Goal: Task Accomplishment & Management: Complete application form

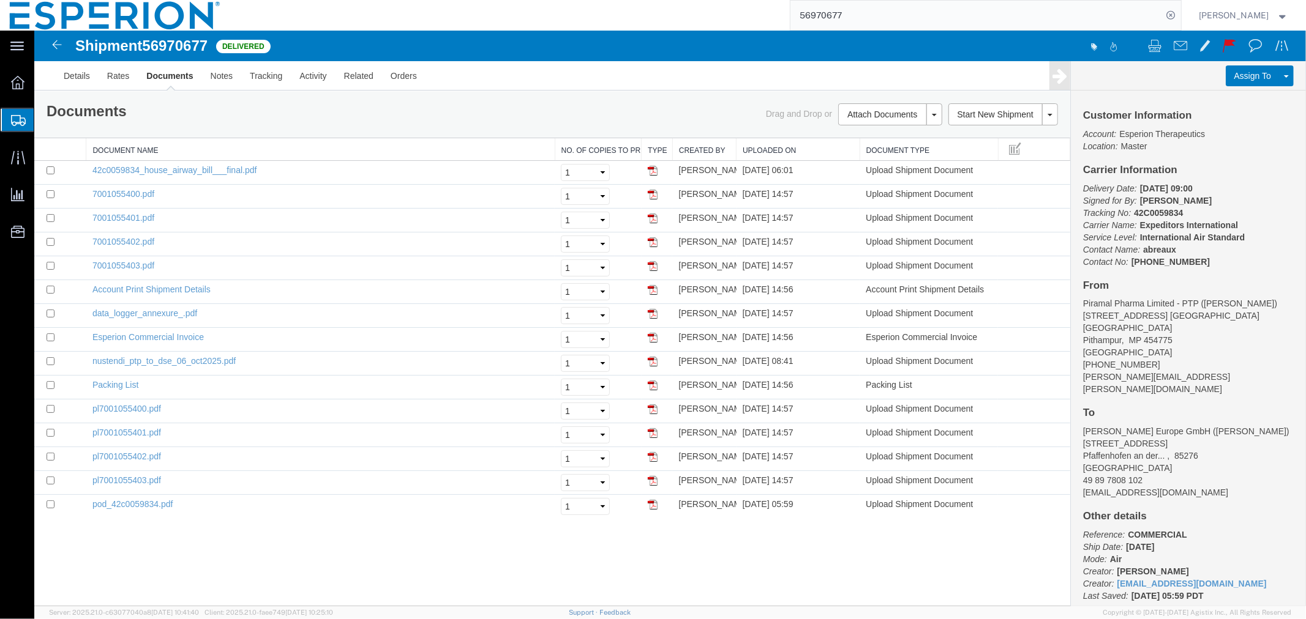
click at [0, 0] on span "Create Shipment" at bounding box center [0, 0] width 0 height 0
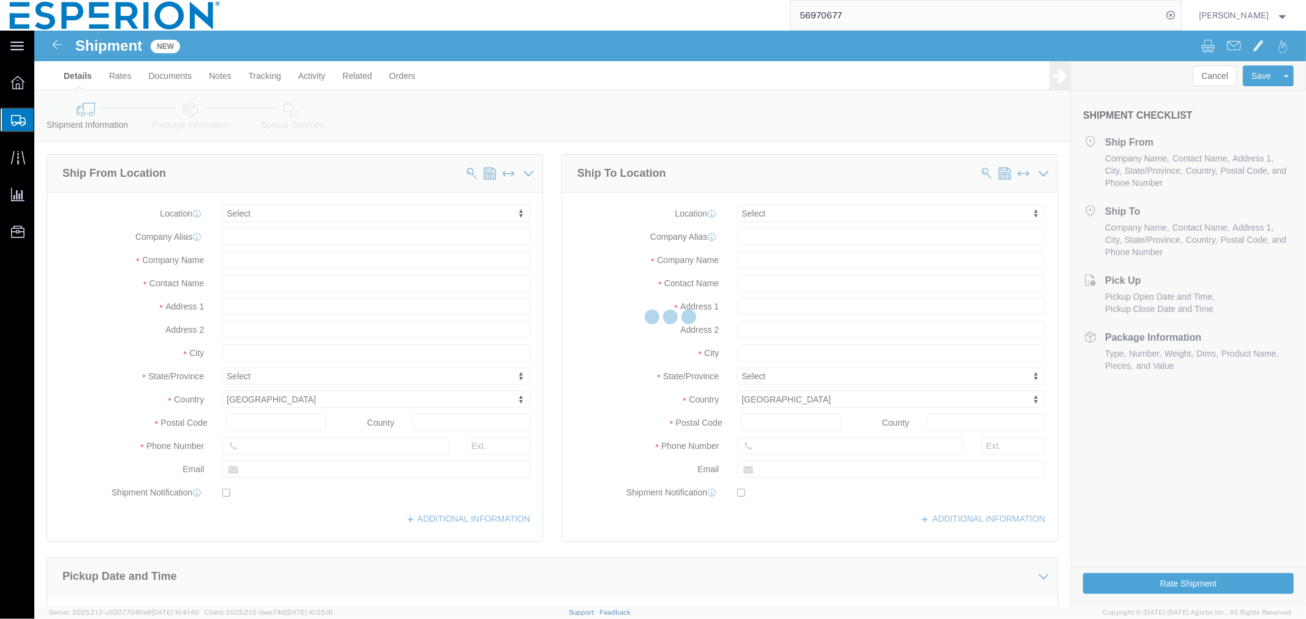
select select
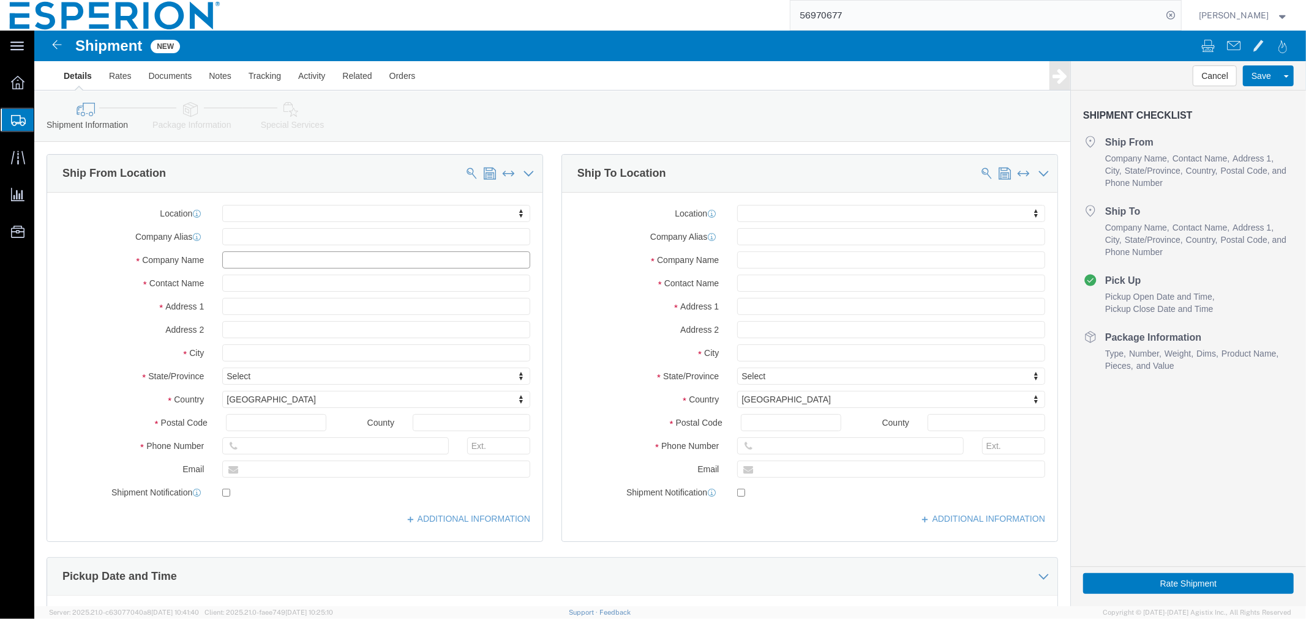
click input "text"
type input "["
type input "piramal"
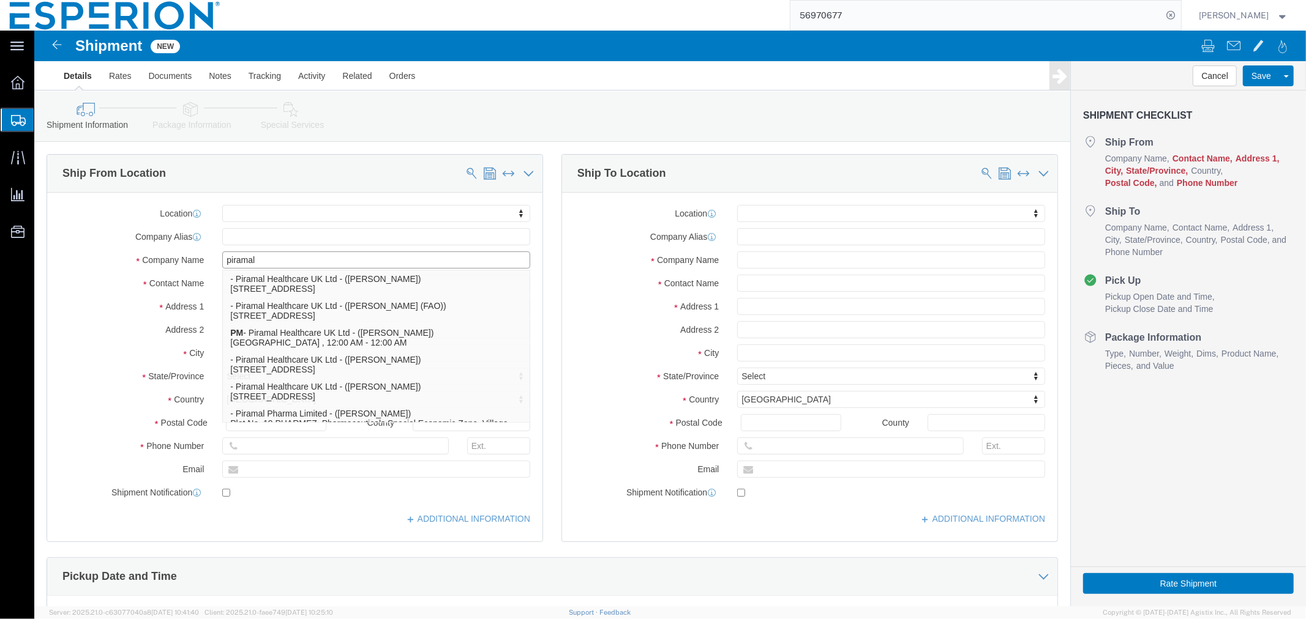
scroll to position [333, 0]
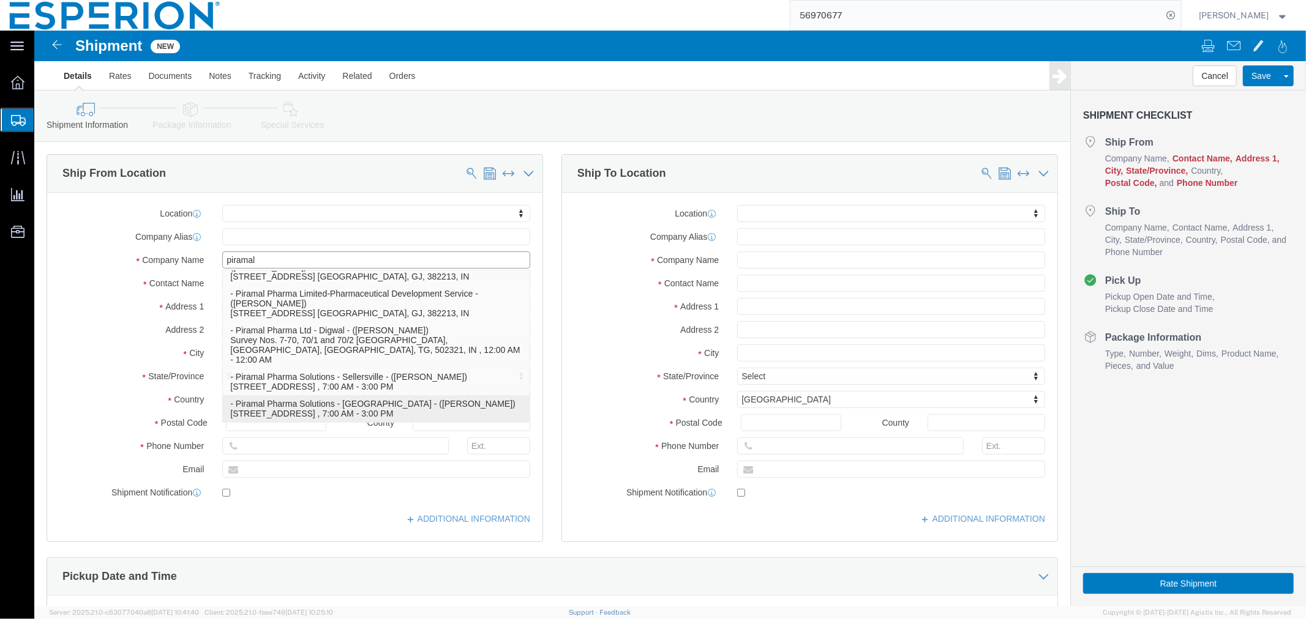
click p "- Piramal Pharma Solutions - [GEOGRAPHIC_DATA] - ([PERSON_NAME]) [STREET_ADDRES…"
select select
type input "[STREET_ADDRESS]"
type input "18960"
type input "[PHONE_NUMBER]"
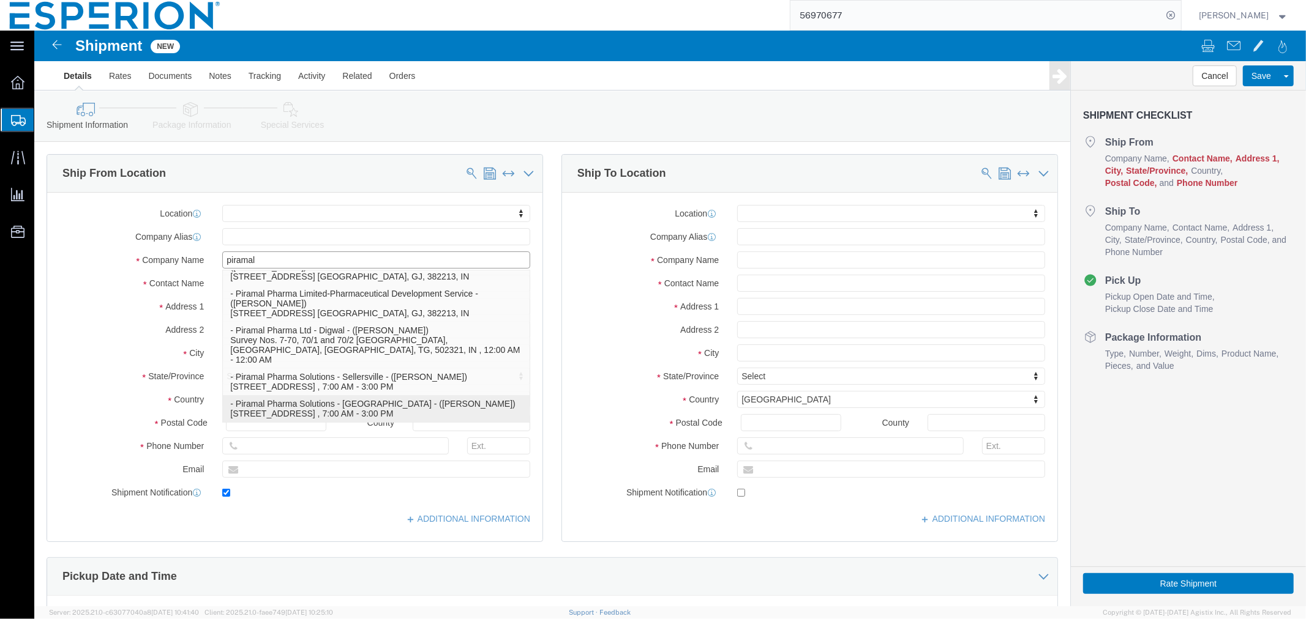
type input "[PERSON_NAME][EMAIL_ADDRESS][PERSON_NAME][DOMAIN_NAME]"
checkbox input "true"
type input "Piramal Pharma Solutions - [GEOGRAPHIC_DATA]"
type input "[PERSON_NAME]"
type input "[GEOGRAPHIC_DATA]"
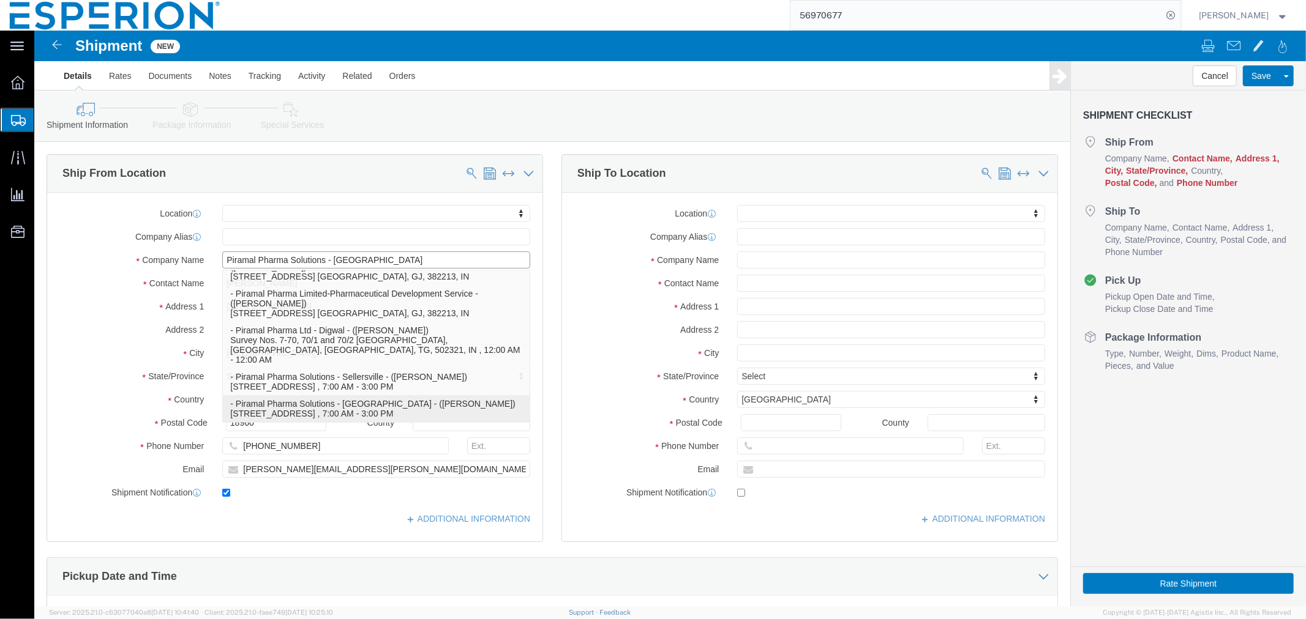
select select "PA"
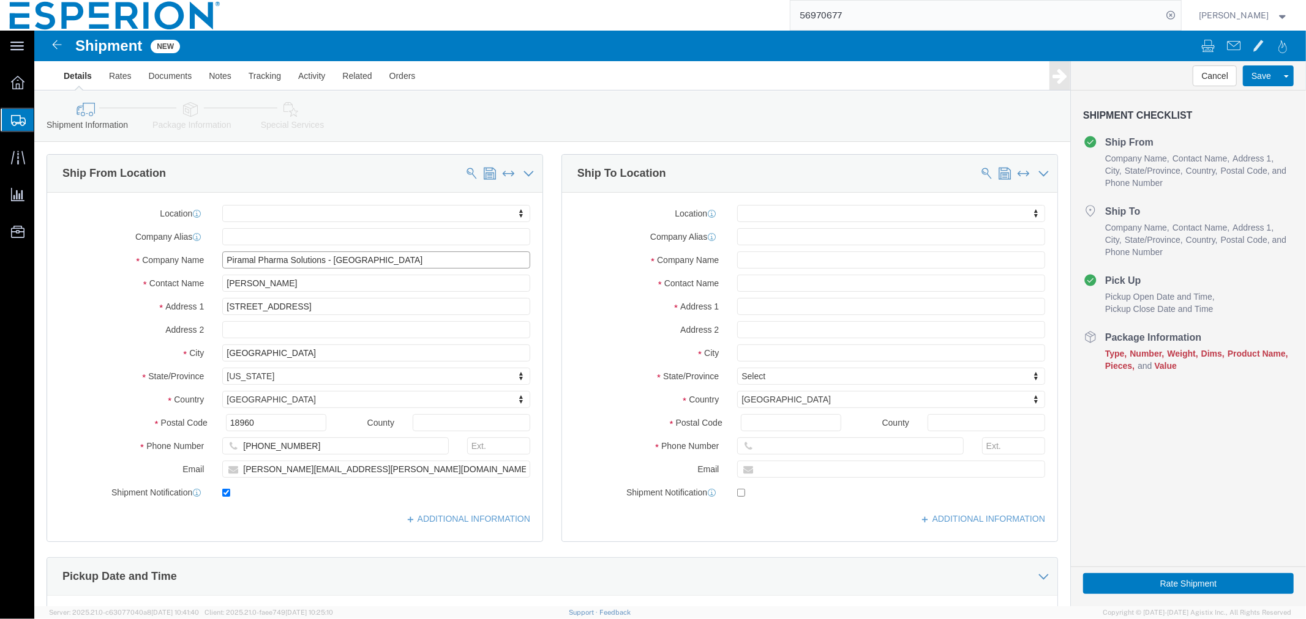
type input "Piramal Pharma Solutions - [GEOGRAPHIC_DATA]"
click input "checkbox"
checkbox input "false"
click input "text"
type input "daii"
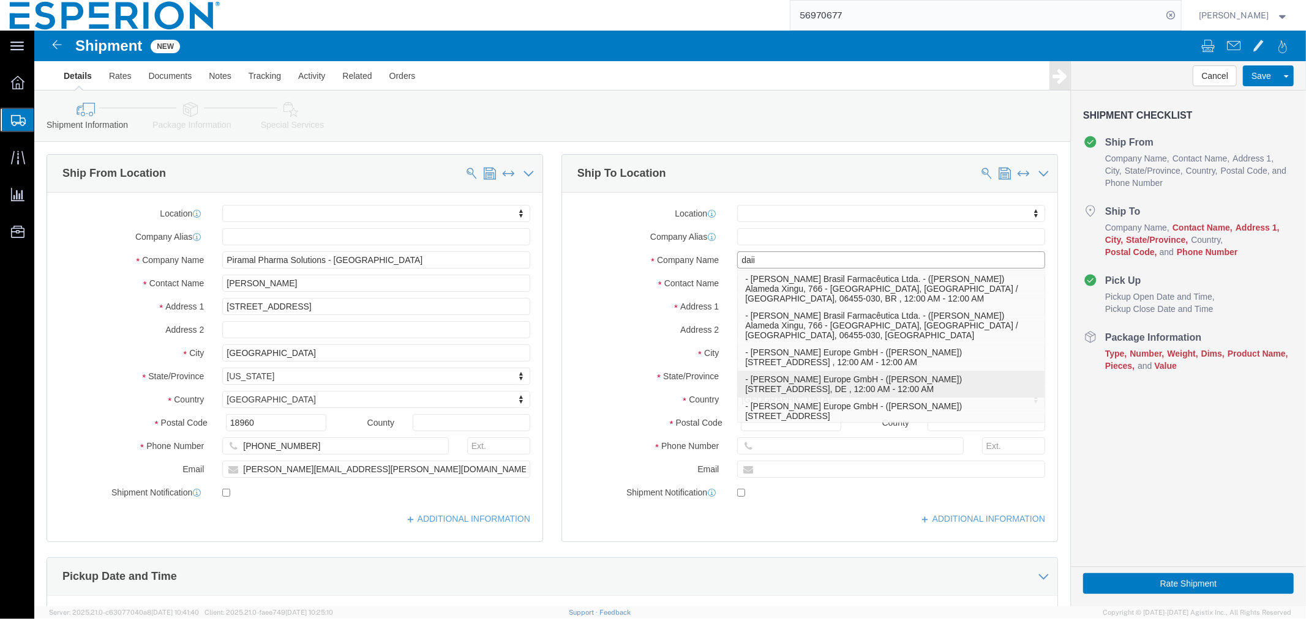
click p "- [PERSON_NAME] Europe GmbH - ([PERSON_NAME]) [STREET_ADDRESS] , 12:00 AM - 12:…"
select select
type input "[STREET_ADDRESS]"
select select "DE"
type input "85276"
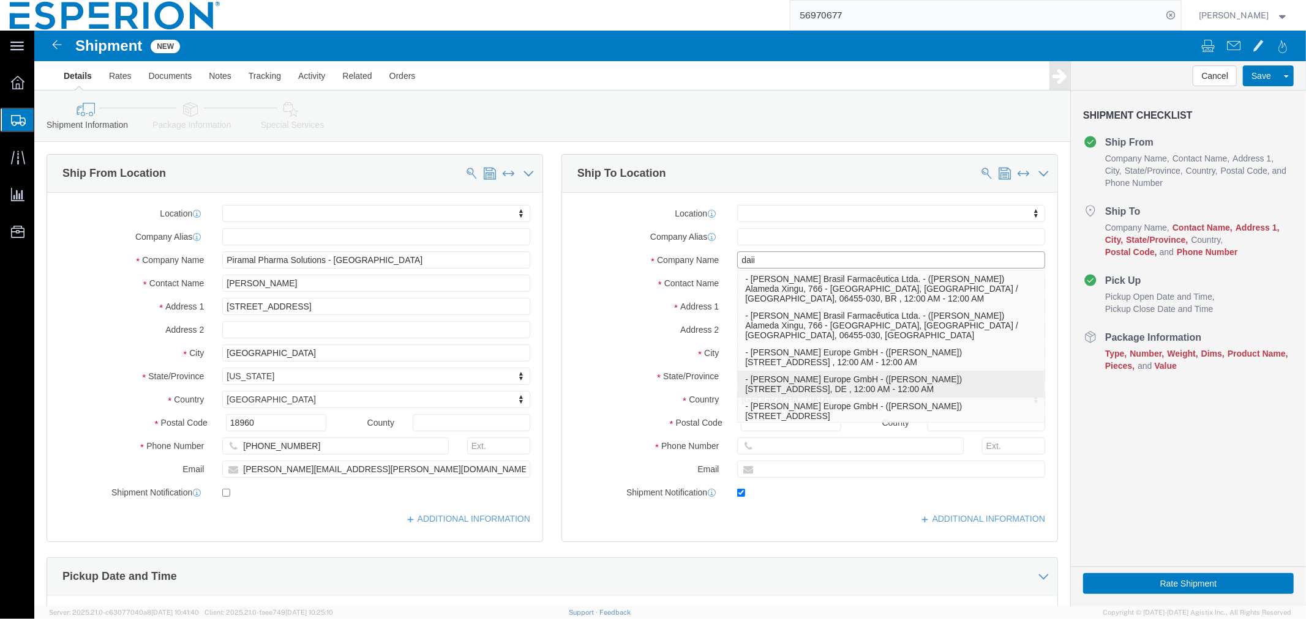
type input "49 89 7808 102"
type input "[EMAIL_ADDRESS][DOMAIN_NAME]"
checkbox input "true"
type input "Daiichi Sankyo Europe GmbH"
type input "[PERSON_NAME]"
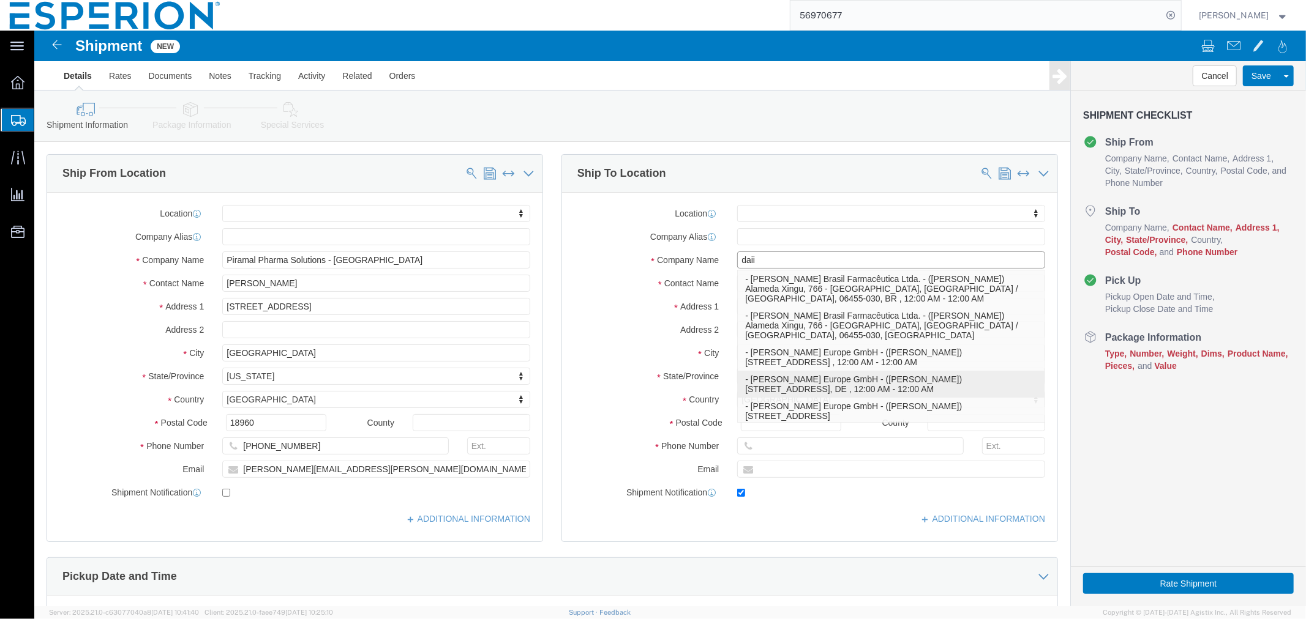
type input "Pfaffenhofen an der Ilm"
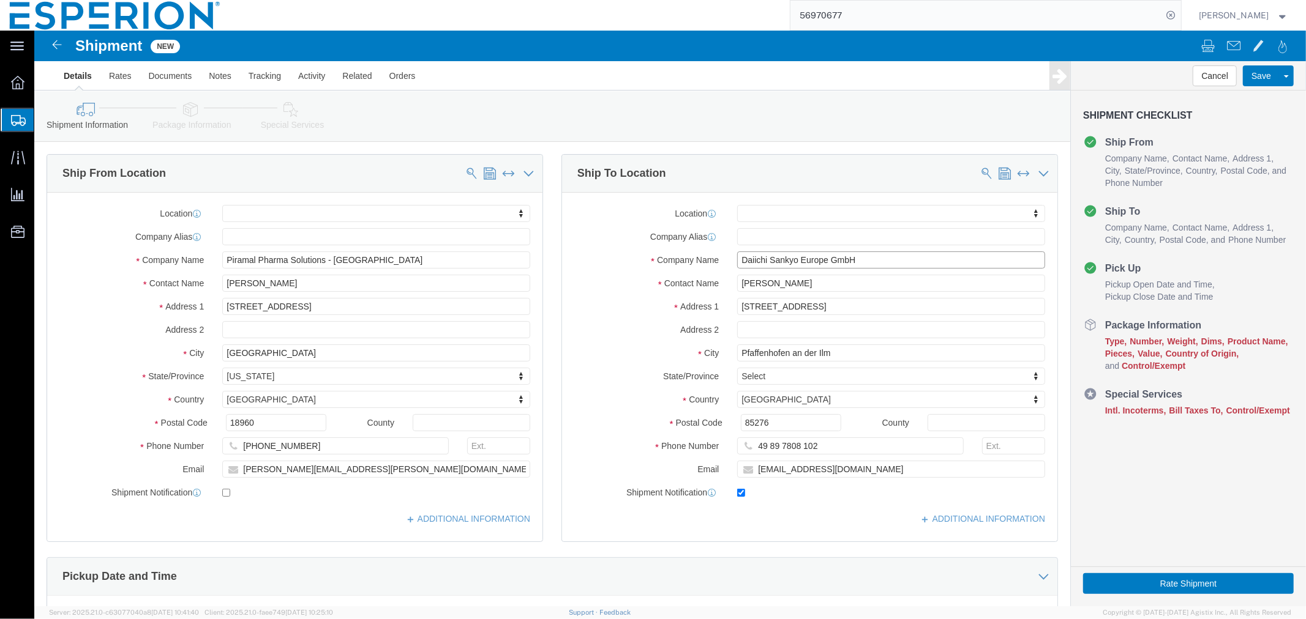
type input "Daiichi Sankyo Europe GmbH"
click input "checkbox"
checkbox input "false"
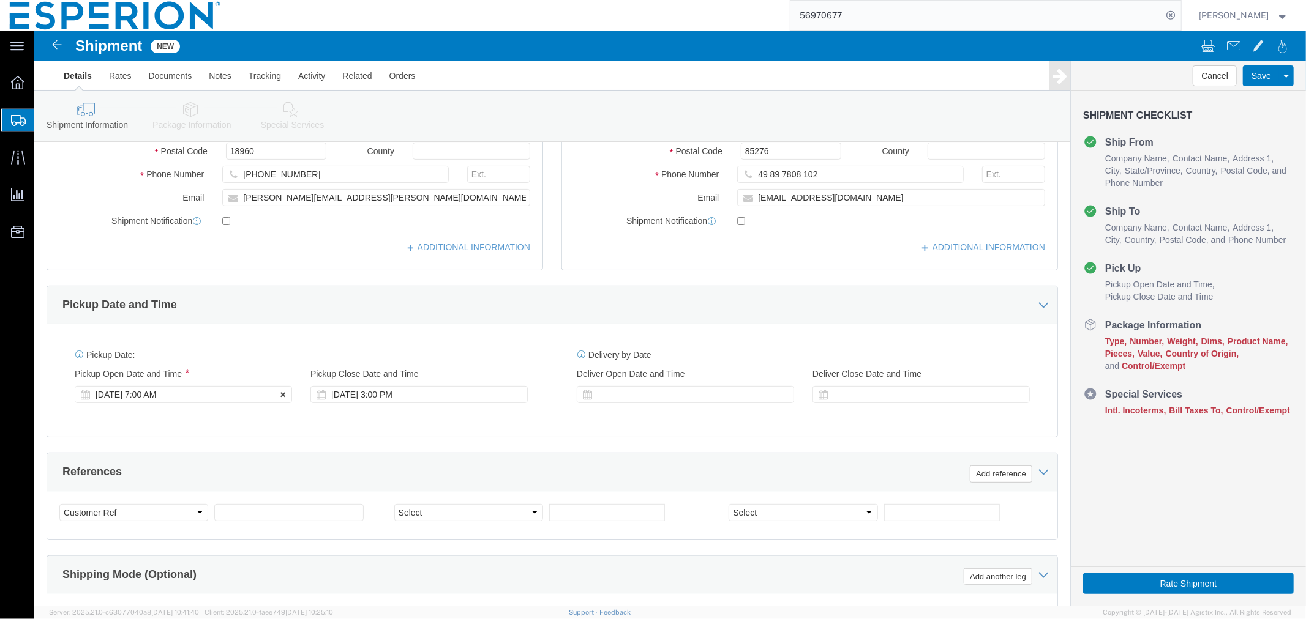
click div "[DATE] 7:00 AM"
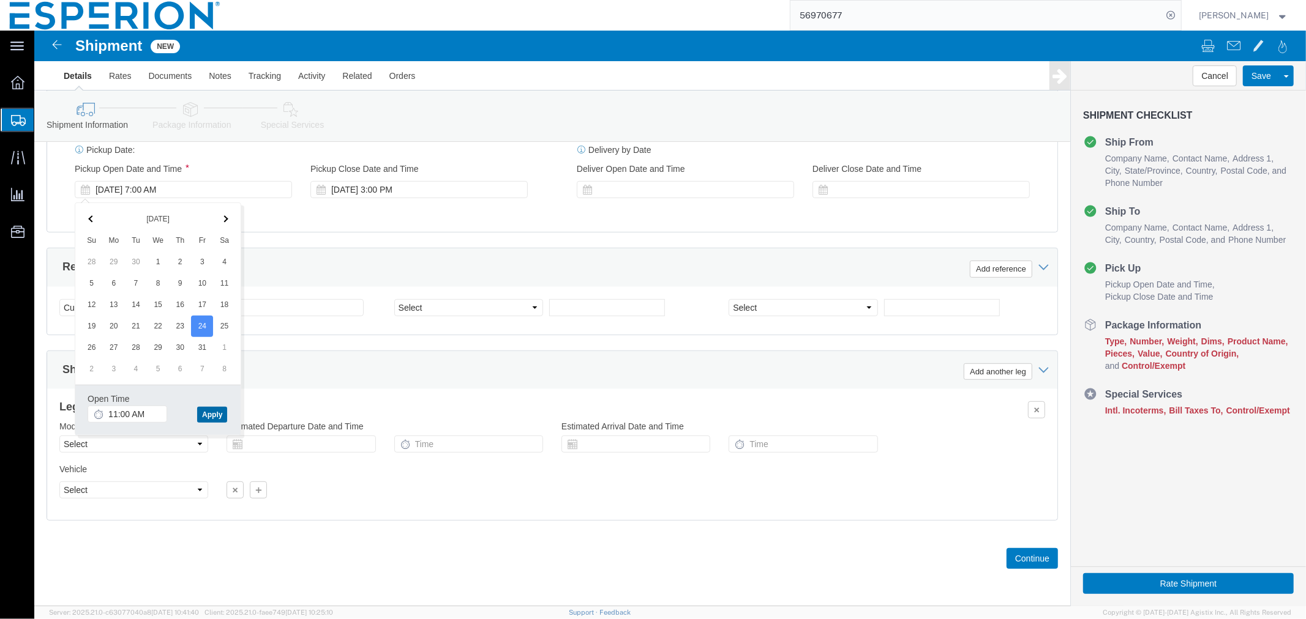
click button "Apply"
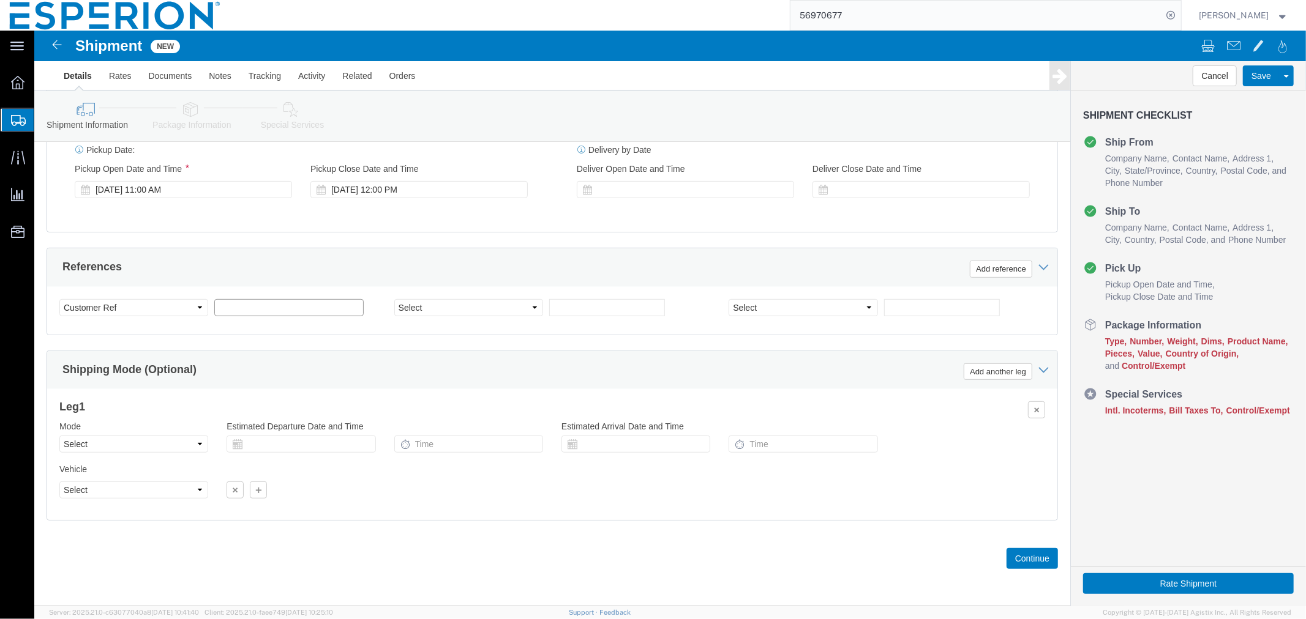
click input "text"
type input "COMMERCIAL"
click select "Select Account Type Activity ID Airline Appointment Number ASN Batch Request # …"
select select "LOT"
click select "Select Account Type Activity ID Airline Appointment Number ASN Batch Request # …"
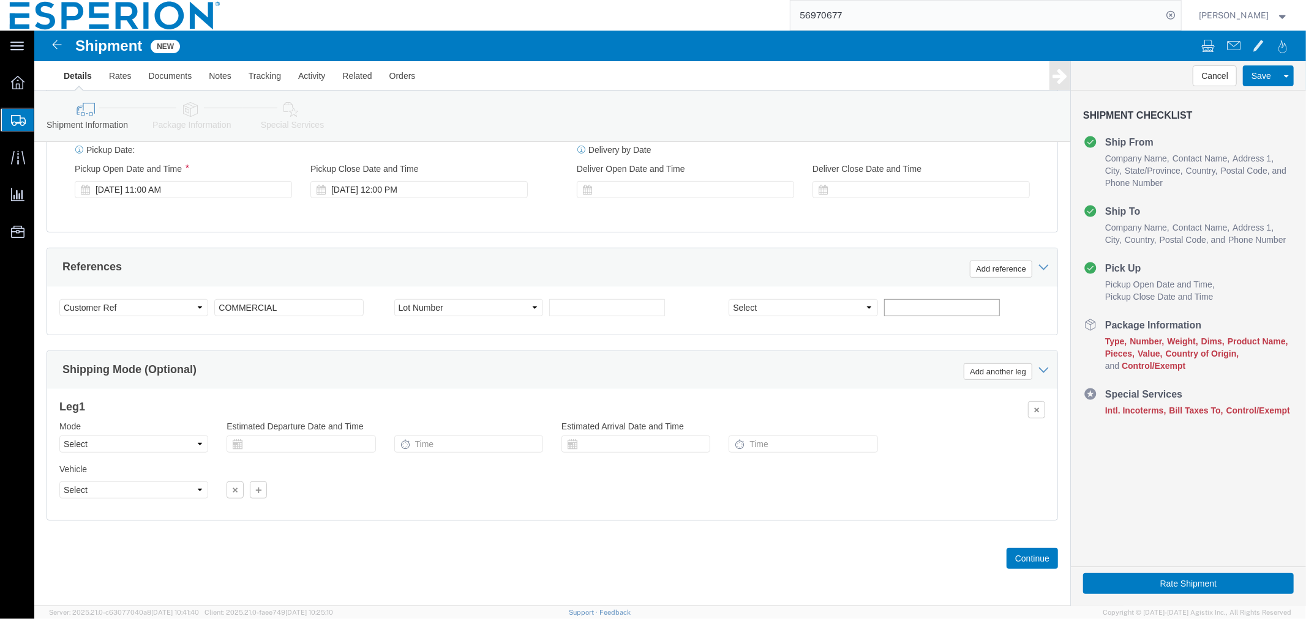
click input "text"
paste input "3010846"
type input "3010846"
click select "Select Air Less than Truckload Multi-Leg Ocean Freight Rail Small Parcel Truckl…"
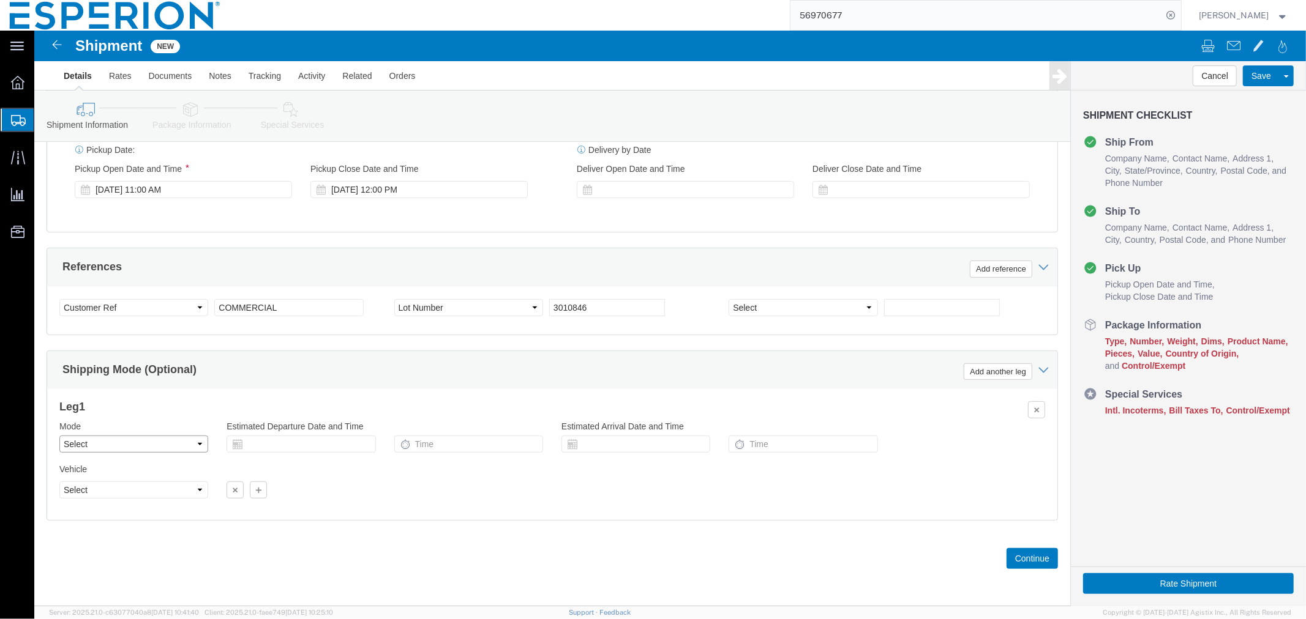
select select "AIR"
click select "Select Air Less than Truckload Multi-Leg Ocean Freight Rail Small Parcel Truckl…"
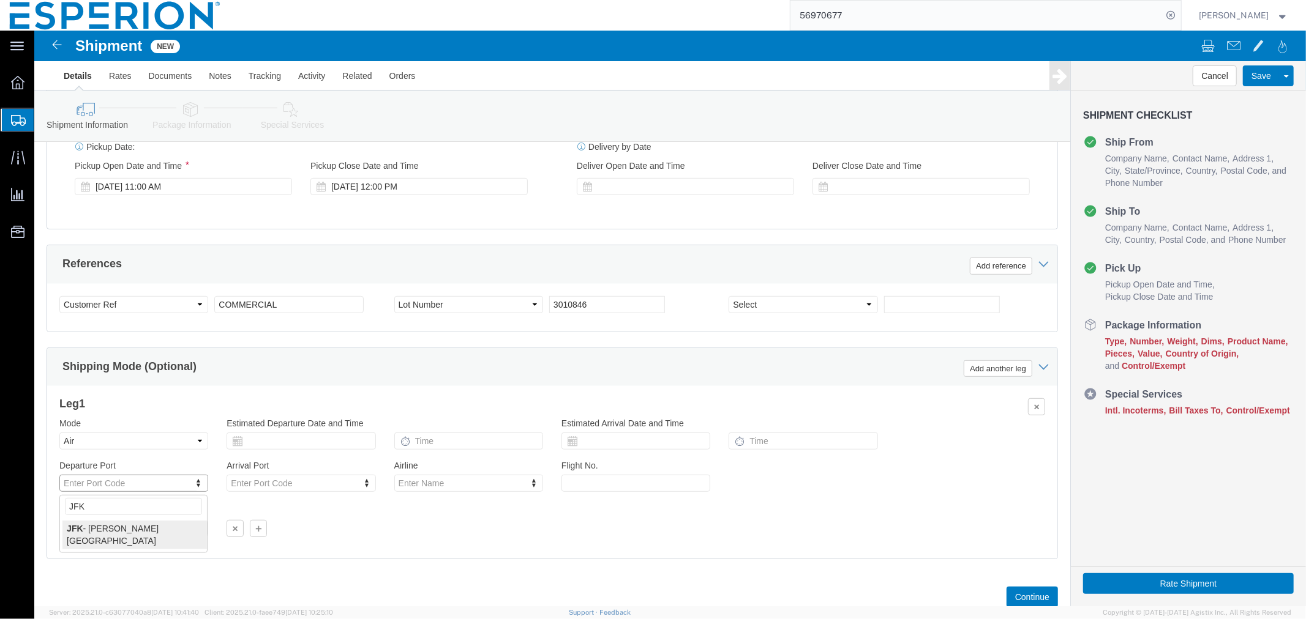
type input "JFK"
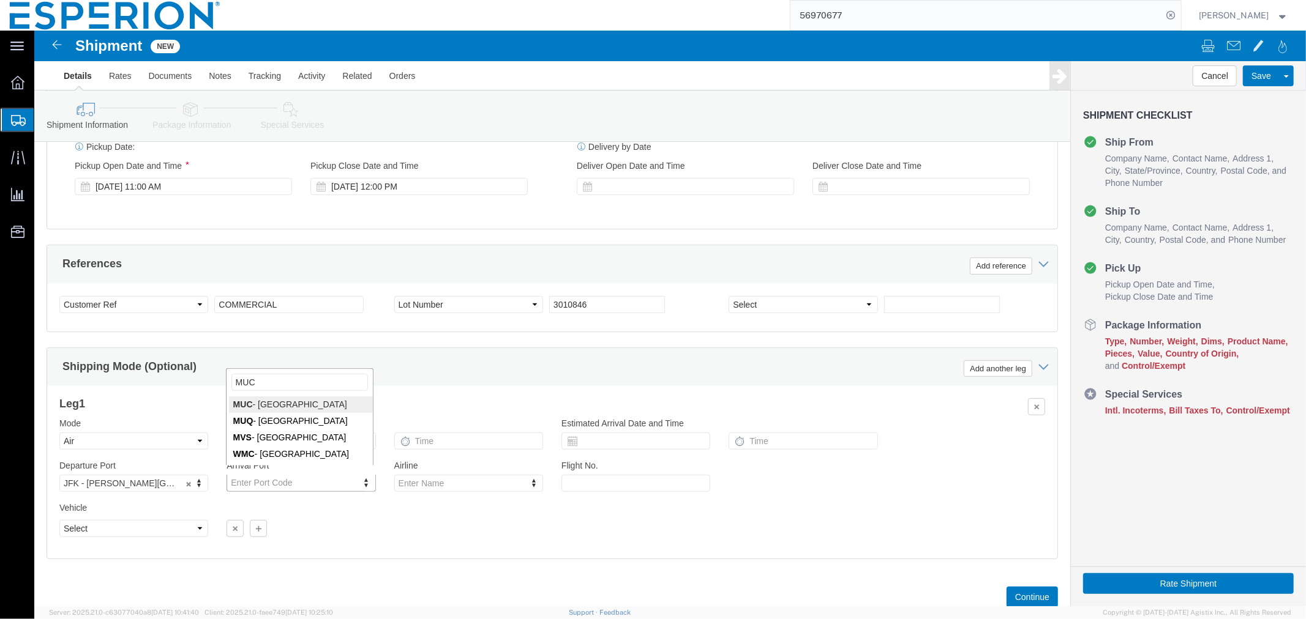
type input "MUC"
click div "Vehicle Select Airplane Size Container Number Owner Select Shipper Vessel"
click button "Continue"
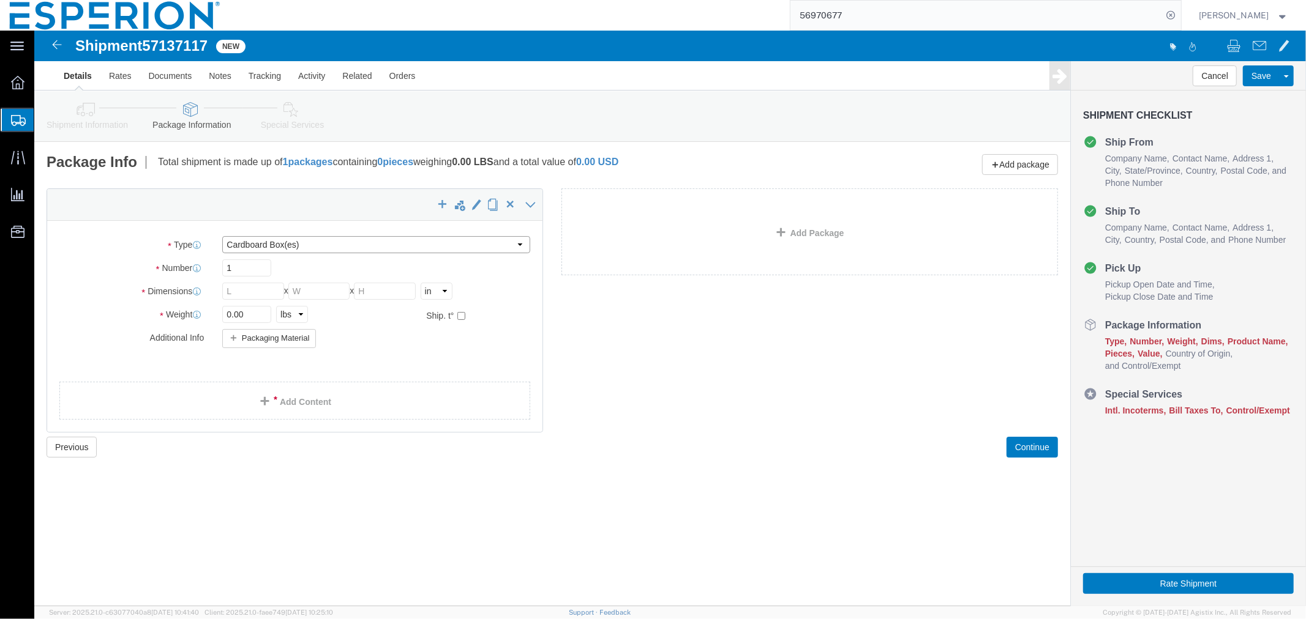
click select "Select Bale(s) Basket(s) Bolt(s) Bottle(s) Buckets Bulk Bundle(s) CSafe RAP CSa…"
select select "PSNS"
click select "Select Bale(s) Basket(s) Bolt(s) Bottle(s) Buckets Bulk Bundle(s) CSafe RAP CSa…"
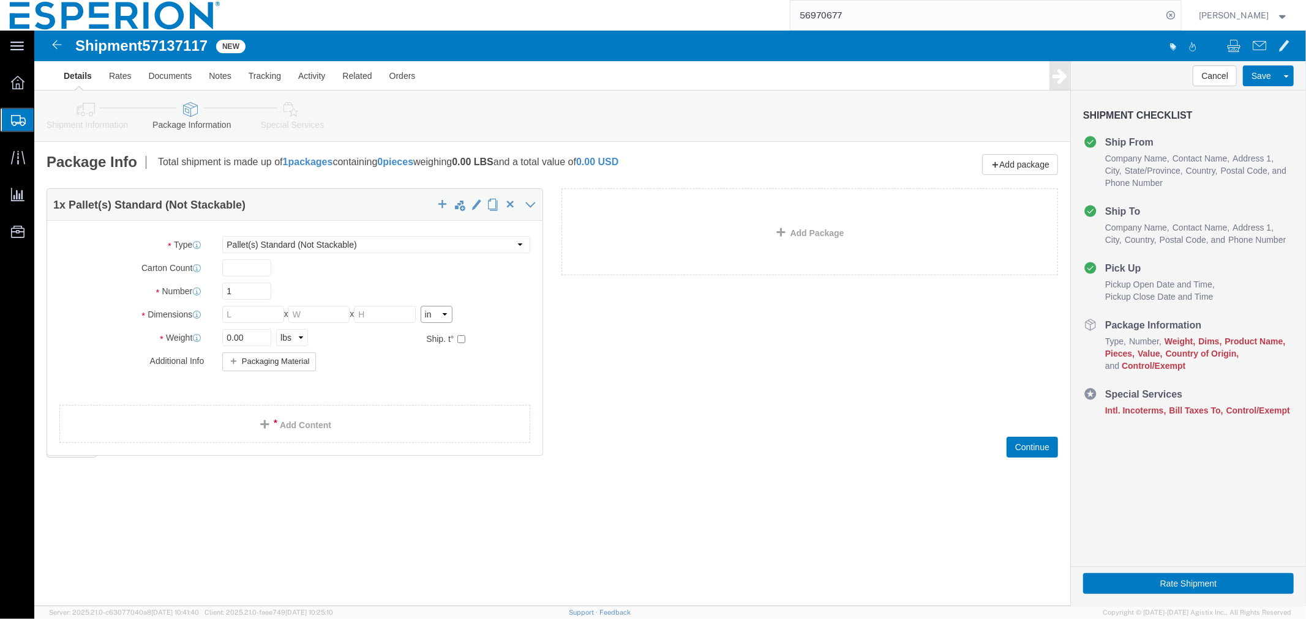
click select "Select cm ft in"
click input "text"
type input "48"
type input "32"
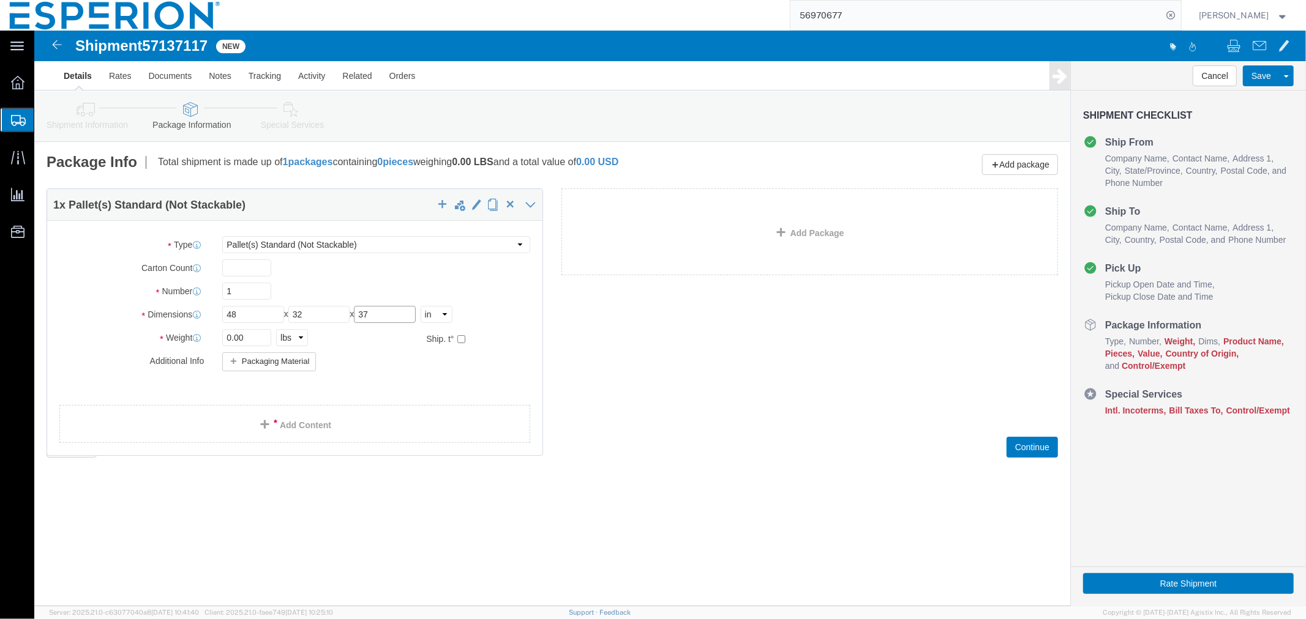
type input "37"
click select "Select cm ft in"
select select "CM"
click select "Select cm ft in"
type input "121.92"
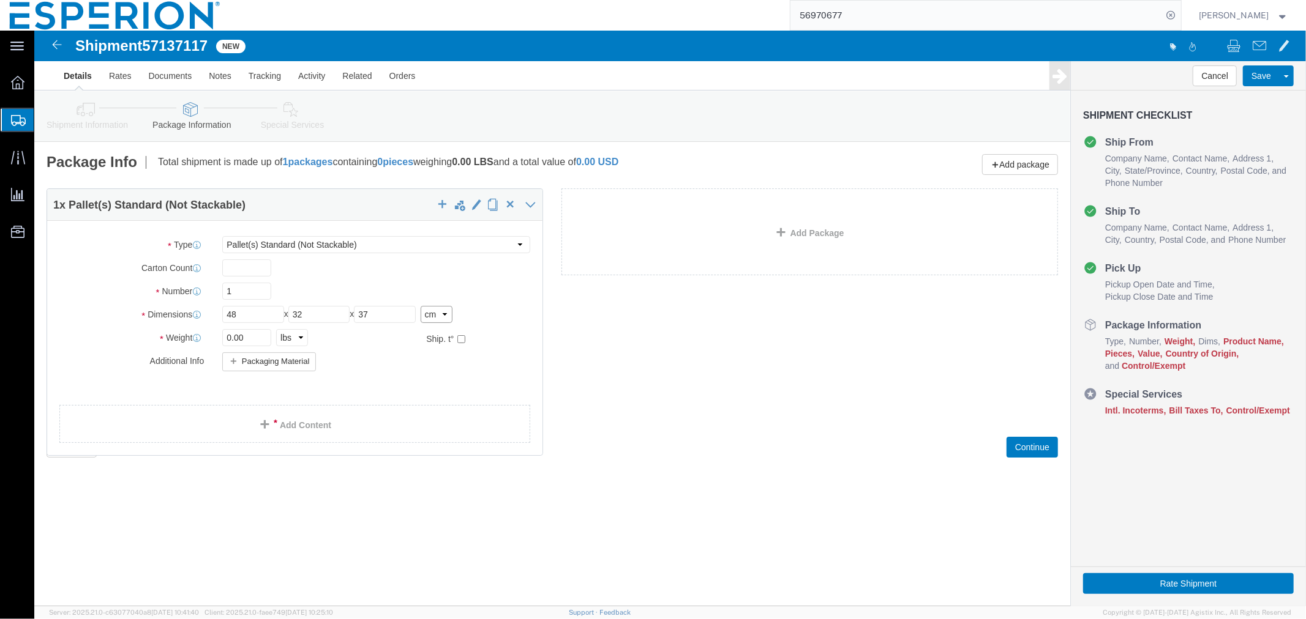
type input "81.28"
type input "93.98"
click div "Shipment 57137117 New Details Rates Documents Notes Tracking Activity Related O…"
drag, startPoint x: 220, startPoint y: 315, endPoint x: 164, endPoint y: 310, distance: 55.9
click div "Weight Total weight of packages in pounds or kilograms 0.00 Select kgs lbs Ship…"
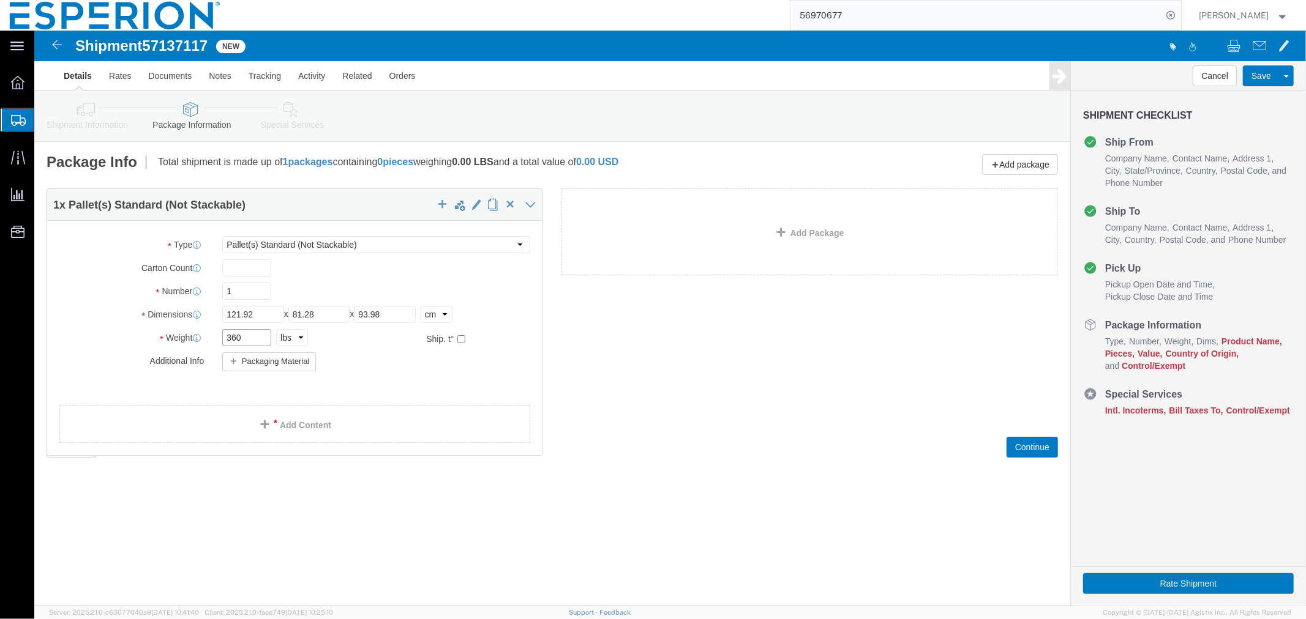
type input "360"
click select "Select kgs lbs"
select select "KGS"
click select "Select kgs lbs"
type input "163.29"
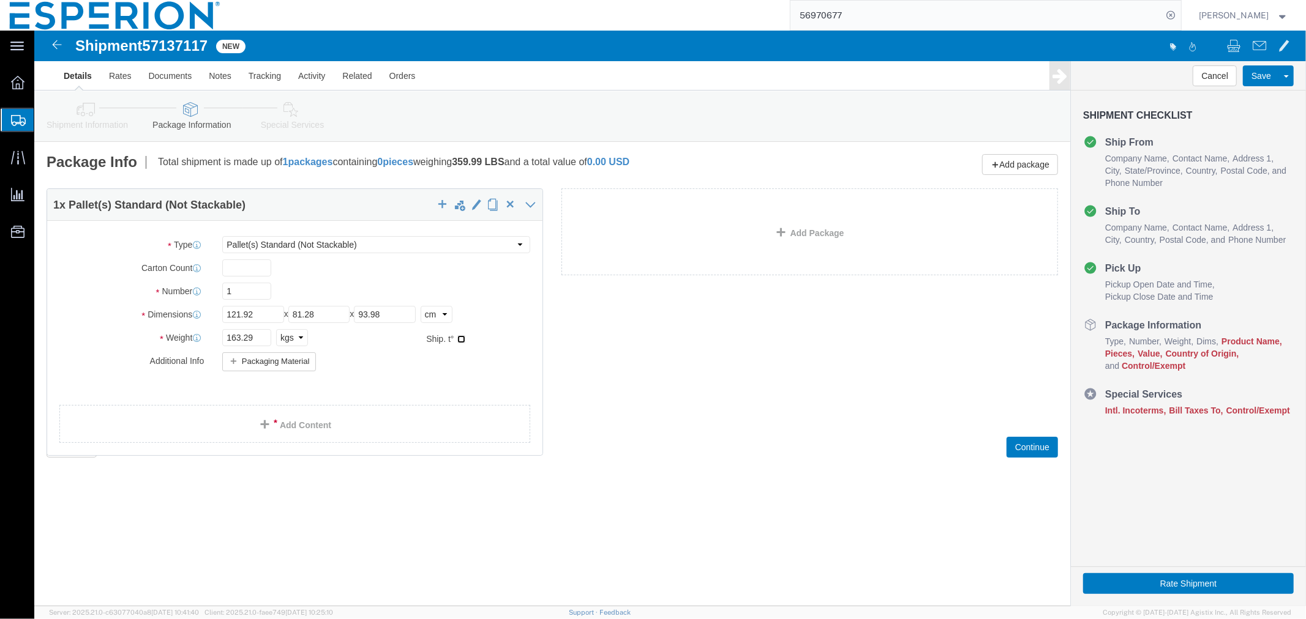
click input "checkbox"
checkbox input "true"
type input "FROM_15_TO_25"
click link "Add Content"
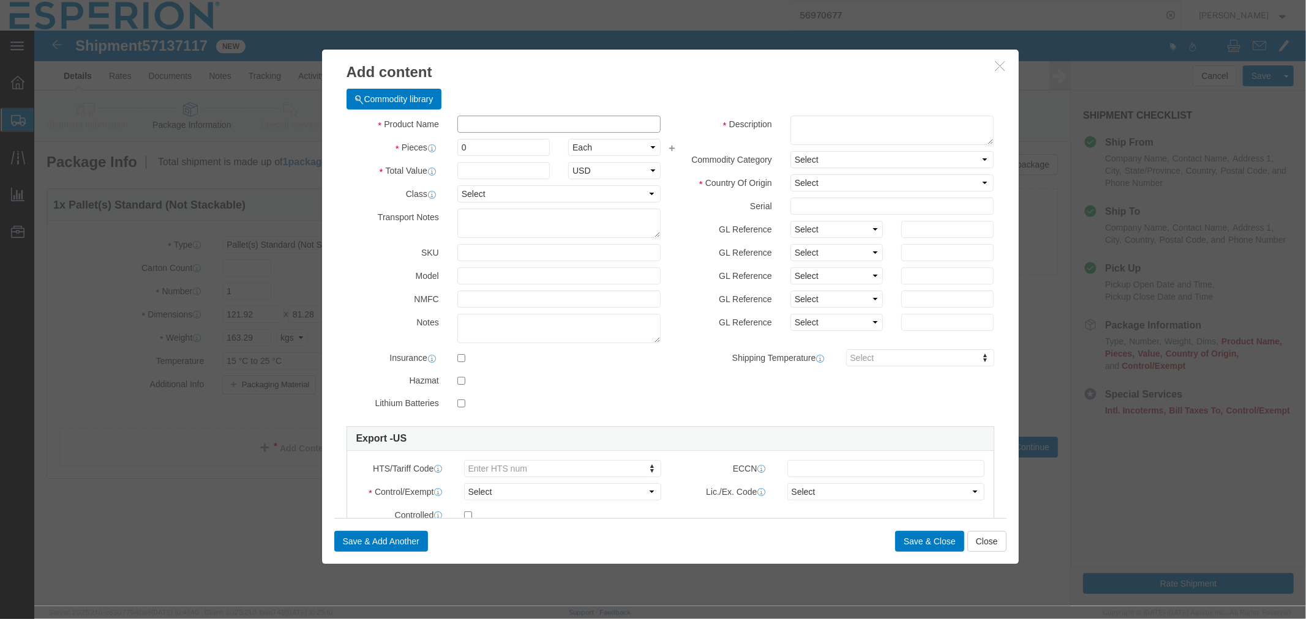
click input "text"
type input "NILEM"
click td "Name: [PERSON_NAME] do Bulk Drug Product"
type input "1"
select select "TAB"
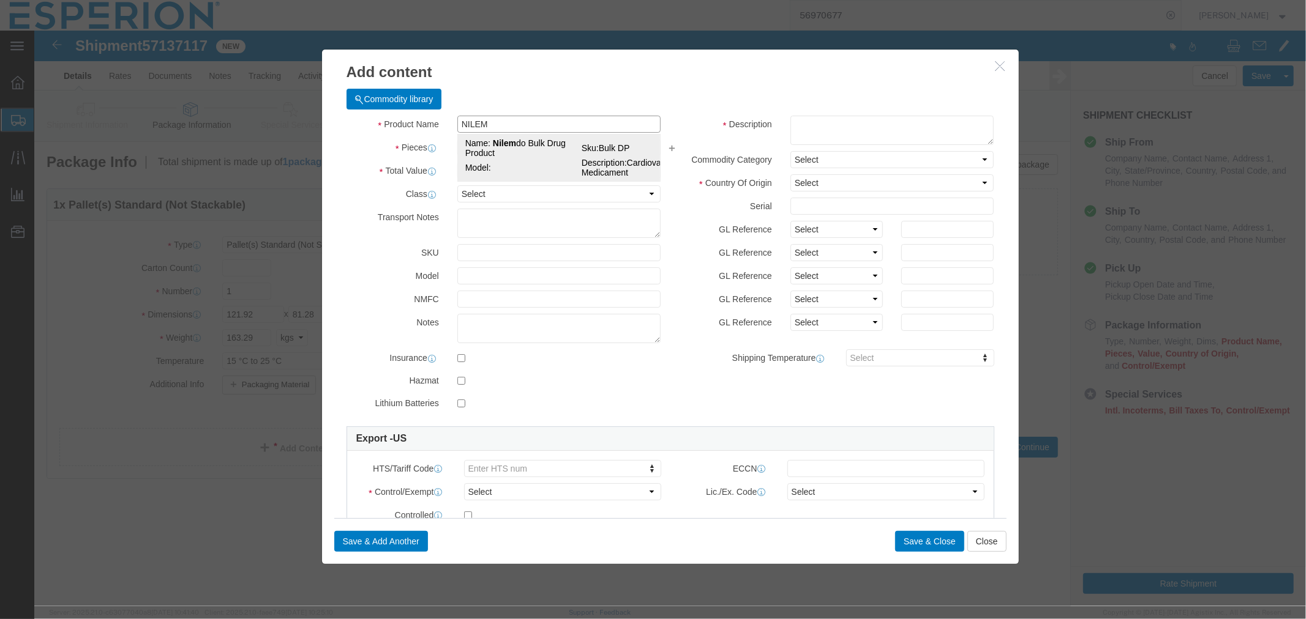
type input "0.24"
select select "USD"
select select "PHARMA"
select select "GB"
type input "3004.90.9221"
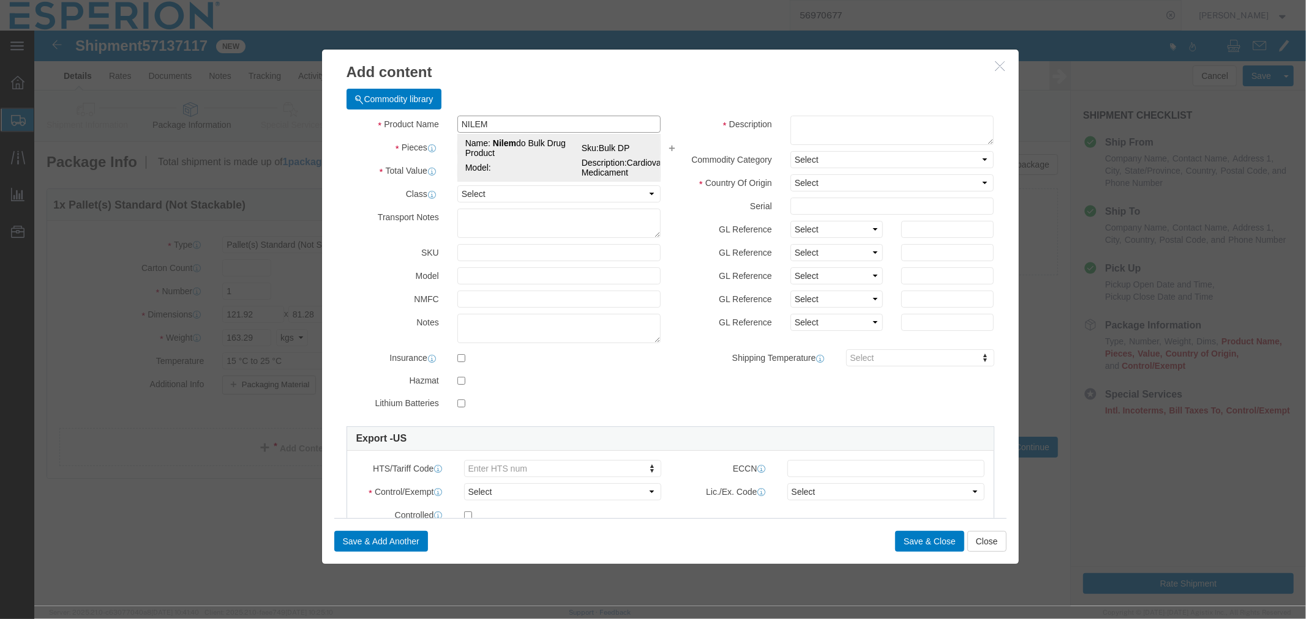
type input "EAR99"
select select
type input "3004.90.9221"
type input "EAR99"
type input "Nilemdo Bulk Drug Product"
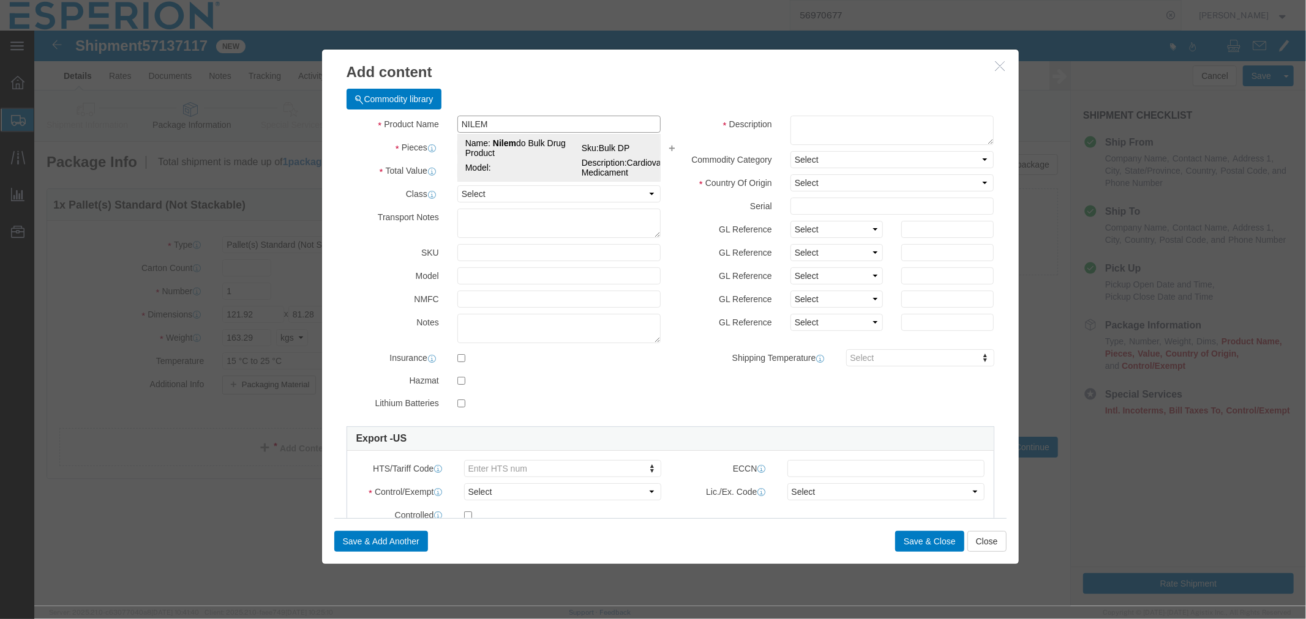
type input "Bulk DP"
type textarea "Cardiovascular Medicament"
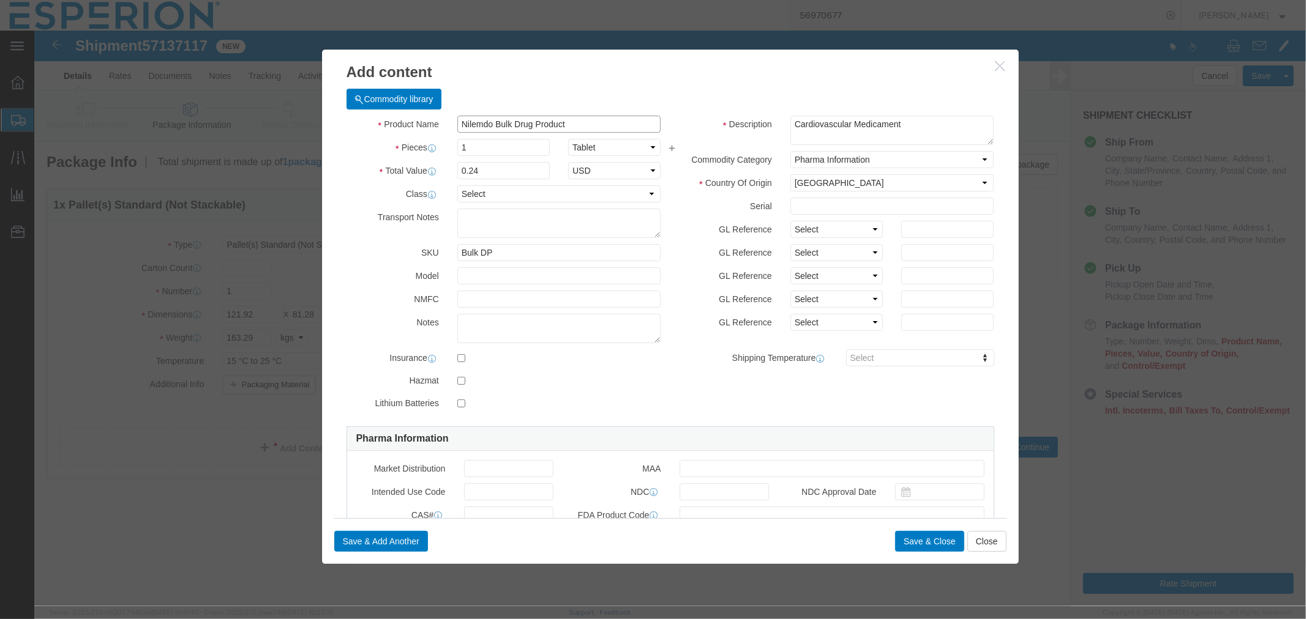
type input "Nilemdo Bulk Drug Product"
click select "Select [GEOGRAPHIC_DATA] [GEOGRAPHIC_DATA] [GEOGRAPHIC_DATA] [GEOGRAPHIC_DATA] …"
select select "FR"
click select "Select [GEOGRAPHIC_DATA] [GEOGRAPHIC_DATA] [GEOGRAPHIC_DATA] [GEOGRAPHIC_DATA] …"
